Goal: Information Seeking & Learning: Learn about a topic

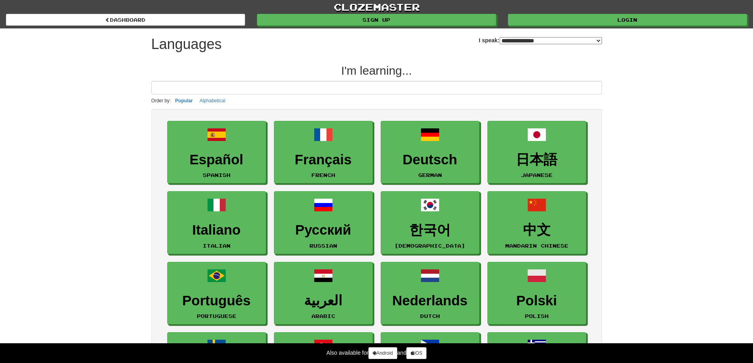
select select "*******"
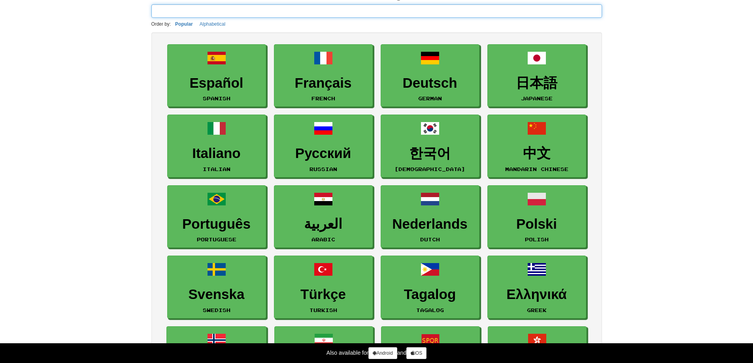
scroll to position [40, 0]
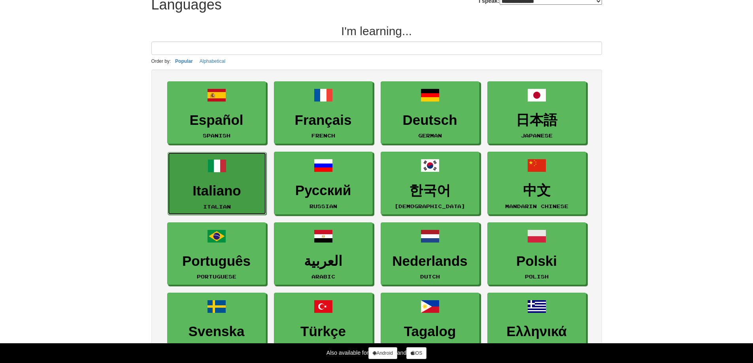
click at [246, 198] on h3 "Italiano" at bounding box center [217, 190] width 90 height 15
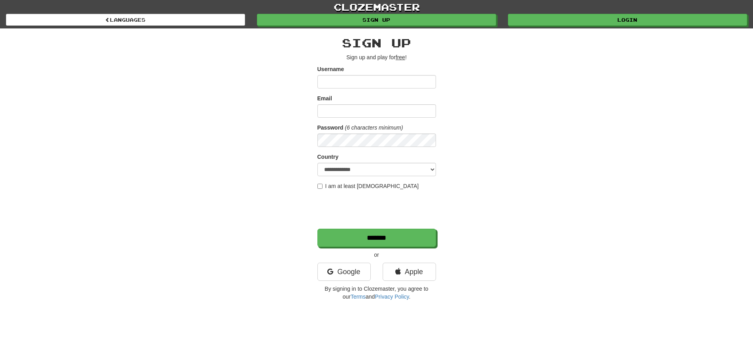
click at [397, 80] on input "Username" at bounding box center [376, 81] width 119 height 13
click at [349, 280] on link "Google" at bounding box center [343, 272] width 53 height 18
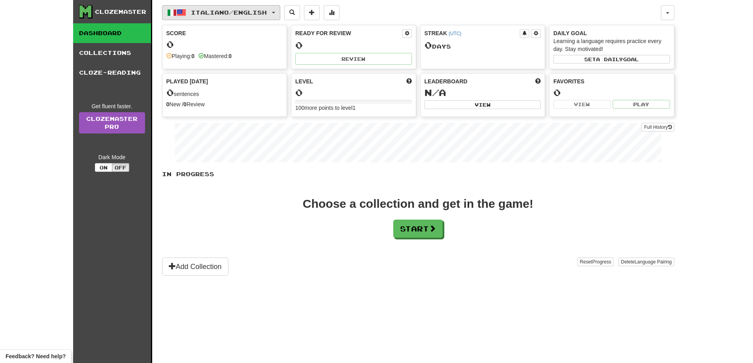
click at [267, 15] on span "Italiano / English" at bounding box center [229, 12] width 76 height 7
click at [239, 219] on div "Choose a collection and get in the game! Start" at bounding box center [418, 218] width 512 height 40
click at [124, 170] on button "Off" at bounding box center [120, 167] width 17 height 9
click at [109, 169] on button "On" at bounding box center [103, 167] width 17 height 9
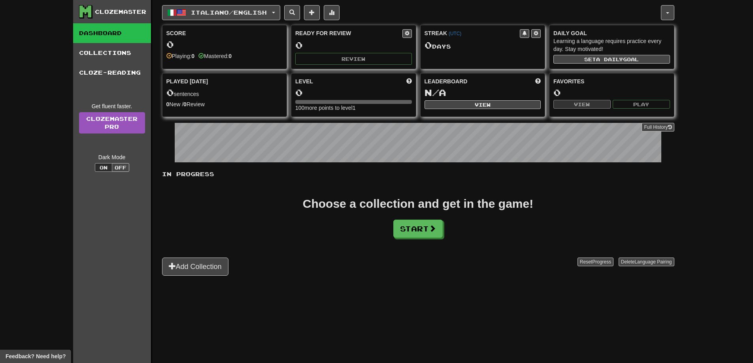
click at [376, 274] on div "Add Collection" at bounding box center [369, 267] width 415 height 18
